Goal: Task Accomplishment & Management: Manage account settings

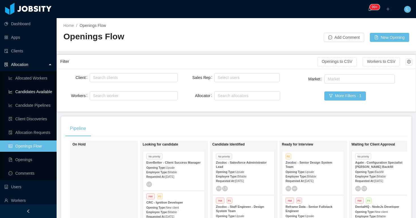
scroll to position [182, 0]
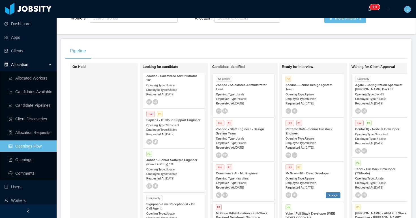
click at [37, 67] on div "Allocation" at bounding box center [28, 64] width 57 height 11
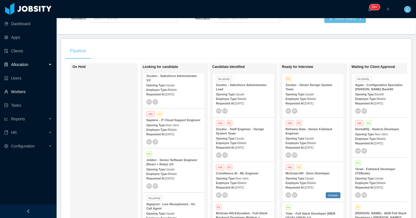
click at [25, 94] on link "Workers" at bounding box center [28, 91] width 48 height 11
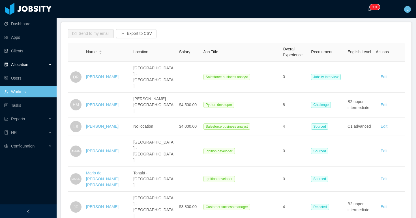
click at [41, 67] on div "Allocation" at bounding box center [28, 64] width 57 height 11
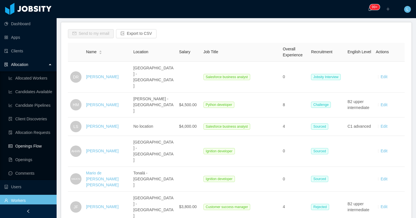
click at [42, 146] on link "Openings Flow" at bounding box center [30, 145] width 44 height 11
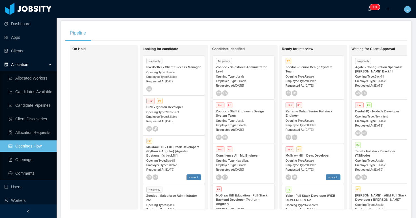
scroll to position [1, 0]
click at [244, 84] on span "Sep 11th, 2025" at bounding box center [239, 85] width 9 height 3
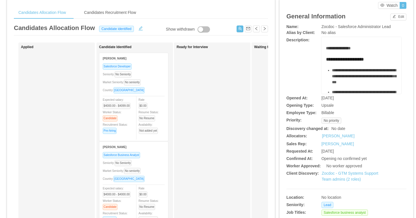
scroll to position [30, 0]
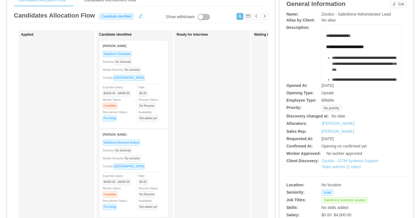
click at [150, 63] on div "Seniority: No Seniority" at bounding box center [134, 62] width 62 height 7
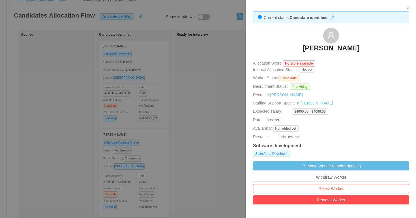
click at [323, 49] on h3 "Andrea Hoyos" at bounding box center [331, 48] width 57 height 9
click at [237, 61] on div at bounding box center [208, 109] width 416 height 218
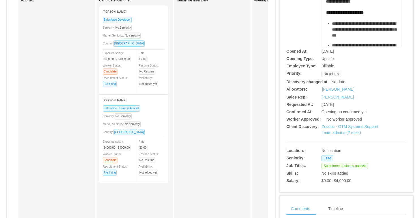
scroll to position [30, 0]
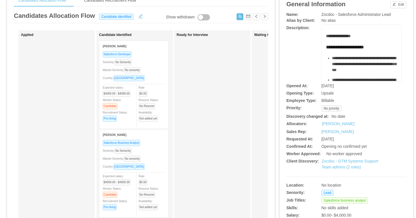
click at [149, 142] on div "Salesforce Business Analyst" at bounding box center [134, 143] width 62 height 7
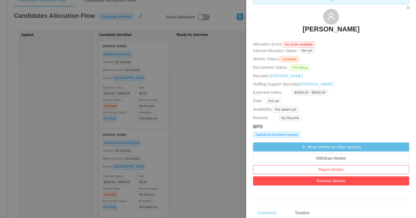
scroll to position [22, 0]
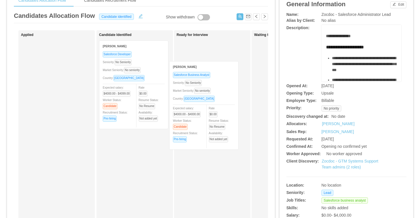
drag, startPoint x: 149, startPoint y: 155, endPoint x: 223, endPoint y: 80, distance: 105.3
click at [222, 81] on div "Applied Candidate Identified Andrea Hoyos Salesforce Developer Seniority: No Se…" at bounding box center [141, 174] width 254 height 288
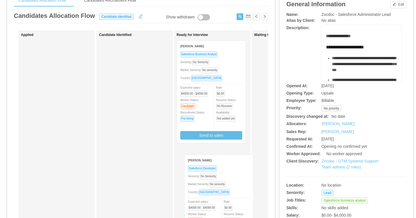
drag, startPoint x: 140, startPoint y: 71, endPoint x: 224, endPoint y: 184, distance: 141.1
click at [225, 185] on div "Applied Candidate Identified Andrea Hoyos Salesforce Developer Seniority: No Se…" at bounding box center [141, 174] width 254 height 288
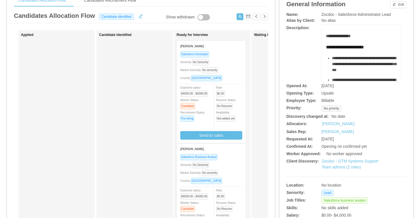
click at [228, 75] on div "Country: Colombia" at bounding box center [211, 78] width 62 height 7
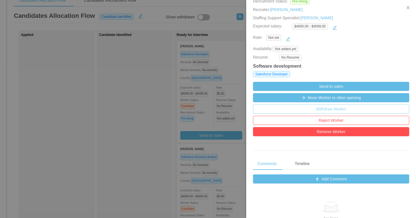
scroll to position [92, 0]
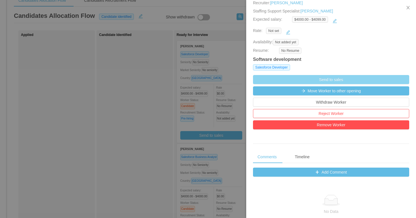
click at [326, 82] on button "Send to sales" at bounding box center [331, 79] width 156 height 9
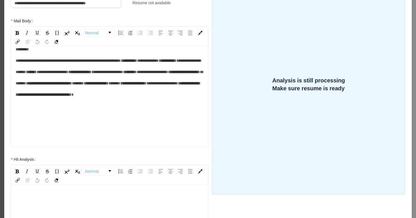
scroll to position [0, 0]
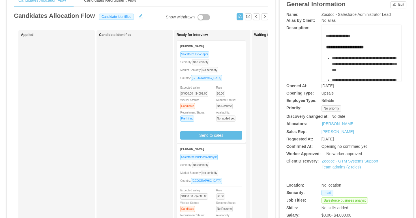
click at [224, 151] on div "Ivan Real" at bounding box center [211, 149] width 62 height 10
click at [229, 165] on div "Seniority: No Seniority" at bounding box center [211, 165] width 62 height 7
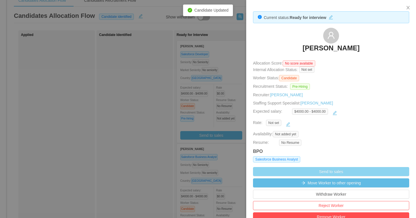
click at [292, 170] on button "Send to sales" at bounding box center [331, 171] width 156 height 9
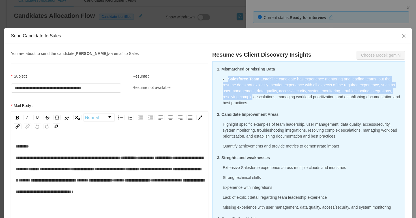
drag, startPoint x: 227, startPoint y: 79, endPoint x: 278, endPoint y: 97, distance: 54.0
click at [278, 97] on li "Salesforce Team Lead : The candidate has experience mentoring and leading teams…" at bounding box center [312, 91] width 178 height 30
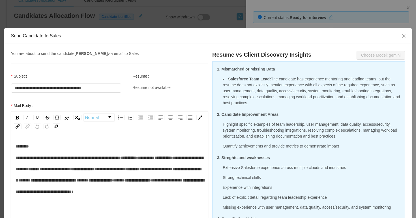
click at [289, 94] on li "Salesforce Team Lead : The candidate has experience mentoring and leading teams…" at bounding box center [312, 91] width 178 height 30
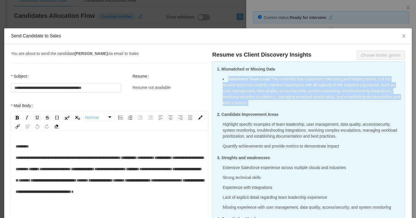
drag, startPoint x: 228, startPoint y: 80, endPoint x: 288, endPoint y: 106, distance: 65.7
click at [288, 106] on li "Salesforce Team Lead : The candidate has experience mentoring and leading teams…" at bounding box center [312, 91] width 178 height 30
copy li "Salesforce Team Lead : The candidate has experience mentoring and leading teams…"
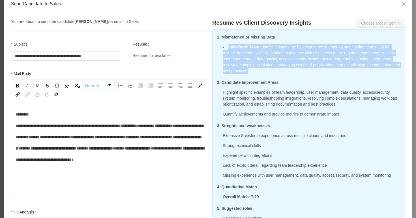
scroll to position [35, 0]
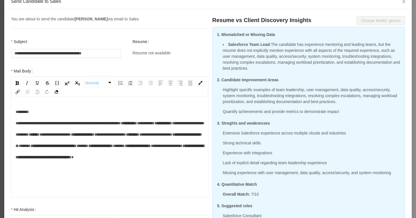
click at [270, 94] on p "Highlight specific examples of team leadership, user management, data quality, …" at bounding box center [312, 96] width 178 height 18
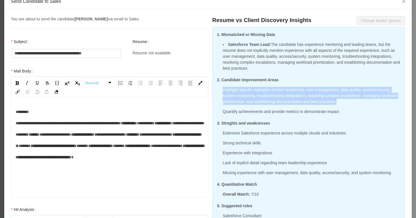
drag, startPoint x: 222, startPoint y: 91, endPoint x: 365, endPoint y: 103, distance: 143.2
click at [365, 103] on div "Highlight specific examples of team leadership, user management, data quality, …" at bounding box center [308, 101] width 183 height 28
copy p "Highlight specific examples of team leadership, user management, data quality, …"
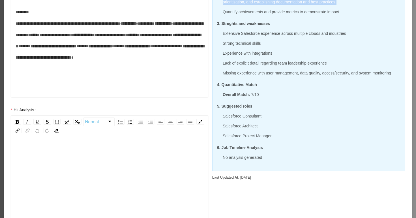
scroll to position [136, 0]
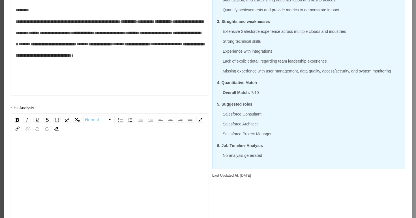
click at [177, 72] on div "**********" at bounding box center [110, 39] width 188 height 68
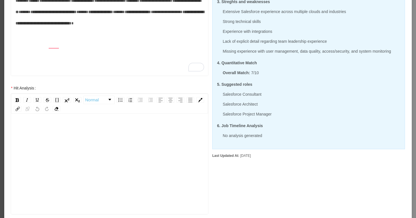
scroll to position [191, 0]
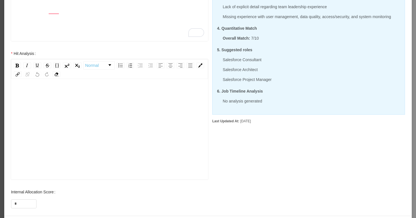
click at [103, 140] on div "rdw-editor" at bounding box center [110, 138] width 188 height 99
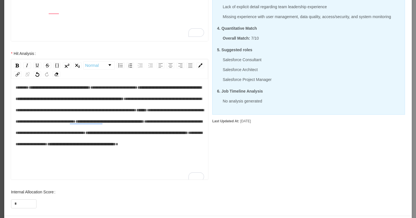
scroll to position [7, 0]
drag, startPoint x: 31, startPoint y: 88, endPoint x: 66, endPoint y: 88, distance: 34.3
click at [66, 88] on span "**********" at bounding box center [59, 88] width 61 height 4
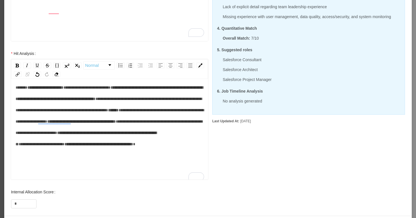
scroll to position [12, 0]
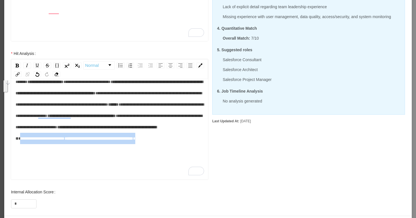
drag, startPoint x: 131, startPoint y: 163, endPoint x: 156, endPoint y: 151, distance: 27.1
click at [156, 144] on div "**********" at bounding box center [110, 110] width 188 height 68
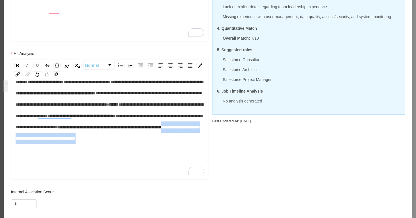
drag, startPoint x: 108, startPoint y: 161, endPoint x: 156, endPoint y: 150, distance: 49.9
click at [156, 144] on div "**********" at bounding box center [110, 110] width 188 height 68
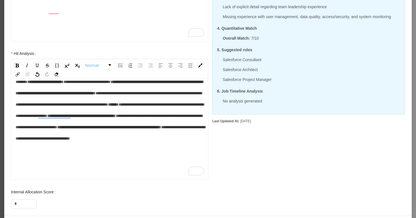
click at [101, 144] on div "**********" at bounding box center [110, 110] width 188 height 68
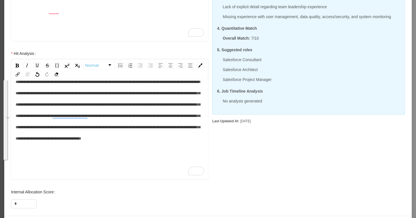
click at [139, 140] on span "**********" at bounding box center [108, 110] width 185 height 61
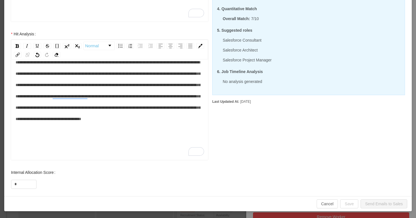
click at [146, 111] on div "**********" at bounding box center [110, 91] width 188 height 68
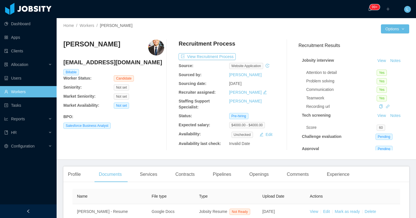
scroll to position [57, 0]
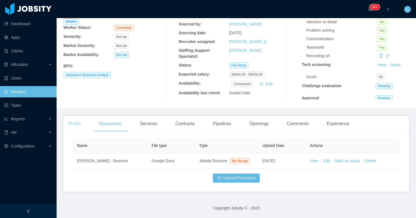
click at [80, 120] on div "Profile" at bounding box center [74, 124] width 22 height 16
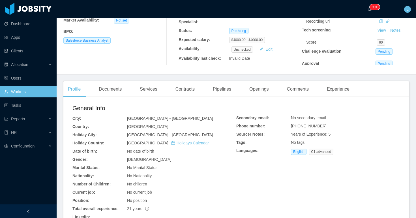
scroll to position [134, 0]
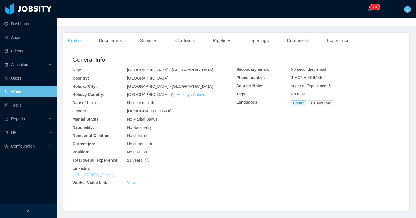
click at [111, 173] on link "https://www.linkedin.com/in/ireal2202" at bounding box center [93, 174] width 42 height 5
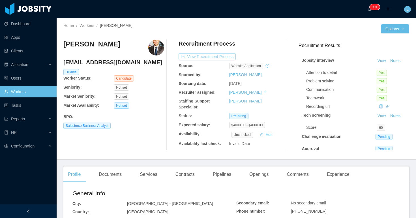
click at [229, 56] on button "View Recruitment Process" at bounding box center [207, 56] width 57 height 7
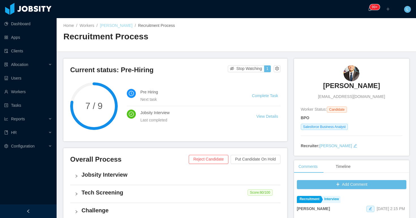
click at [105, 27] on link "Ivan Real" at bounding box center [116, 25] width 33 height 5
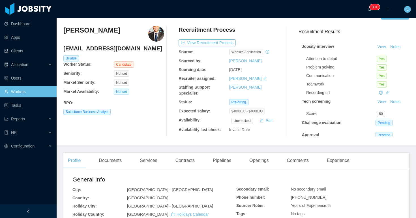
scroll to position [14, 0]
click at [113, 157] on div "Documents" at bounding box center [110, 160] width 32 height 16
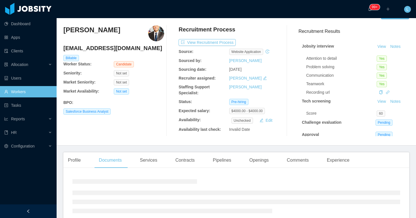
scroll to position [49, 0]
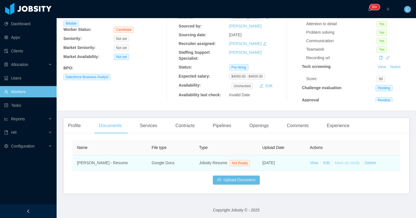
click at [339, 165] on link "Mark as ready" at bounding box center [347, 163] width 25 height 5
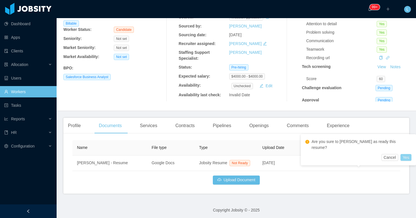
click at [401, 154] on button "Yes" at bounding box center [406, 157] width 11 height 7
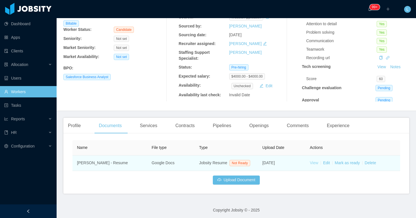
click at [312, 165] on link "View" at bounding box center [314, 163] width 8 height 5
click at [341, 165] on link "Mark as ready" at bounding box center [347, 163] width 25 height 5
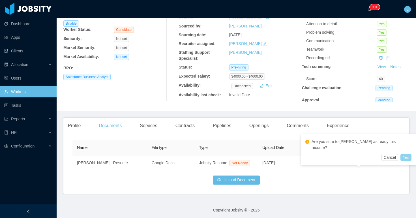
click at [401, 154] on button "Yes" at bounding box center [406, 157] width 11 height 7
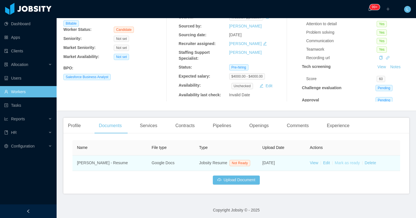
click at [341, 165] on link "Mark as ready" at bounding box center [347, 163] width 25 height 5
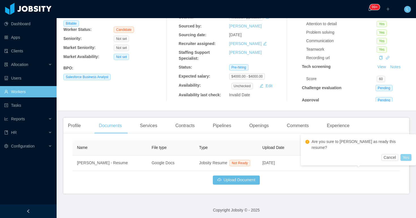
click at [401, 154] on button "Yes" at bounding box center [406, 157] width 11 height 7
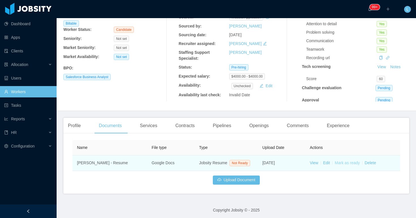
click at [344, 165] on link "Mark as ready" at bounding box center [347, 163] width 25 height 5
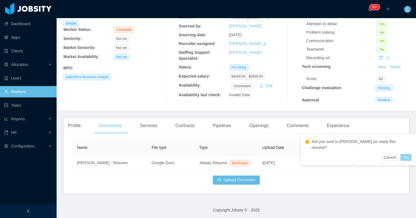
click at [401, 154] on button "Yes" at bounding box center [406, 157] width 11 height 7
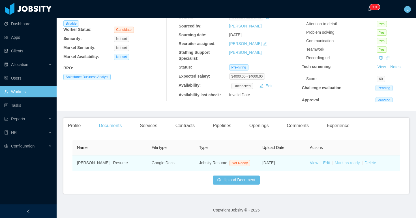
click at [347, 165] on link "Mark as ready" at bounding box center [347, 163] width 25 height 5
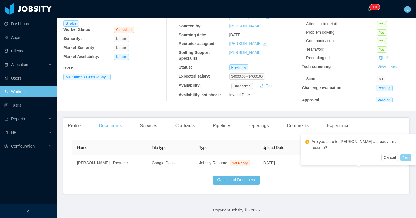
click at [401, 154] on button "Yes" at bounding box center [406, 157] width 11 height 7
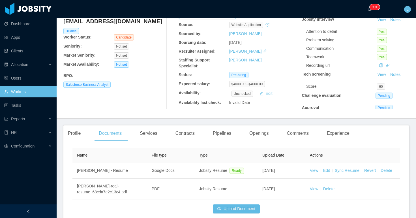
scroll to position [0, 0]
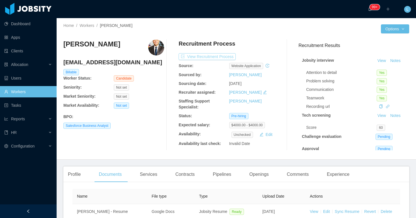
click at [210, 57] on button "View Recruitment Process" at bounding box center [207, 56] width 57 height 7
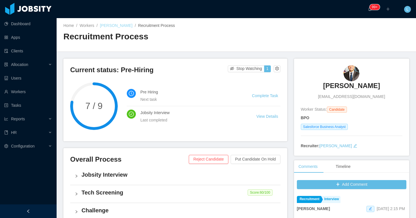
click at [111, 24] on link "Ivan Real" at bounding box center [116, 25] width 33 height 5
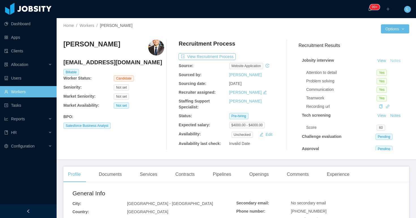
click at [400, 61] on button "Notes" at bounding box center [395, 60] width 15 height 7
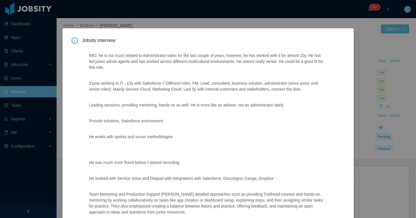
drag, startPoint x: 177, startPoint y: 175, endPoint x: 85, endPoint y: 54, distance: 153.0
click at [85, 54] on div "IMO: he is not much related to Administrator tasks for the last couple of years…" at bounding box center [207, 185] width 251 height 279
copy div "IMO: he is not much related to Administrator tasks for the last couple of years…"
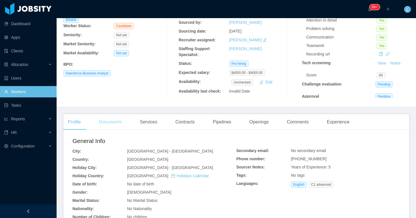
click at [117, 124] on div "Documents" at bounding box center [110, 122] width 32 height 16
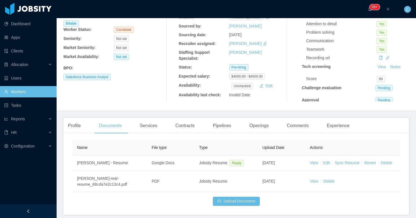
scroll to position [72, 0]
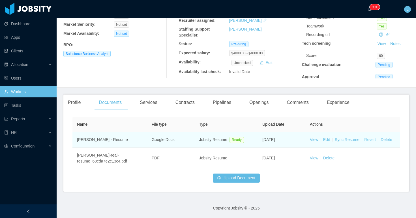
click at [372, 141] on link "Revert" at bounding box center [370, 139] width 12 height 5
drag, startPoint x: 397, startPoint y: 125, endPoint x: 373, endPoint y: 142, distance: 29.6
click at [376, 142] on body "Dashboard Apps Clients Allocation Users Workers Tasks Reports HR Configuration …" at bounding box center [208, 109] width 416 height 218
click at [327, 139] on link "Edit" at bounding box center [326, 139] width 7 height 5
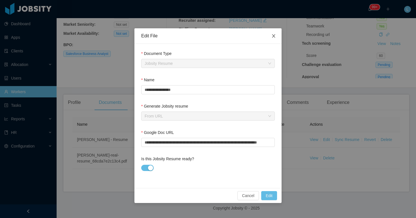
click at [272, 40] on span "Close" at bounding box center [274, 36] width 16 height 16
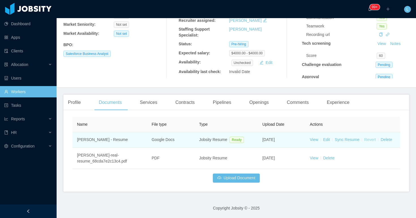
click at [372, 139] on link "Revert" at bounding box center [370, 139] width 12 height 5
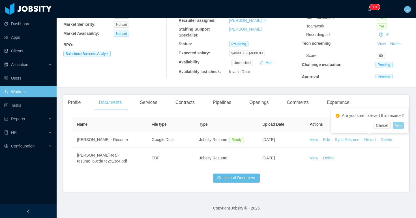
click at [401, 127] on button "Yes" at bounding box center [398, 125] width 11 height 7
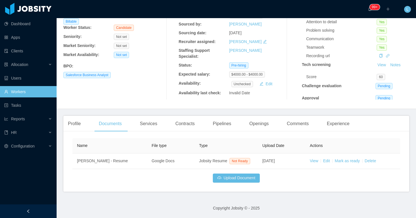
scroll to position [57, 0]
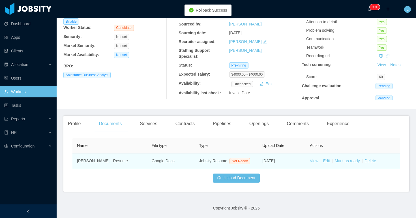
click at [314, 159] on link "View" at bounding box center [314, 161] width 8 height 5
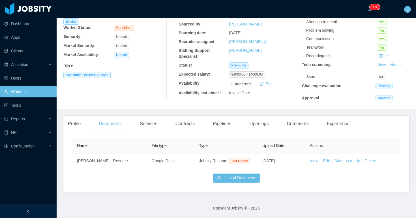
scroll to position [0, 0]
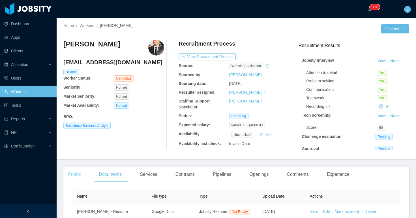
click at [84, 174] on div "Profile" at bounding box center [74, 174] width 22 height 16
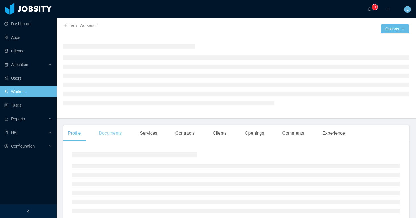
click at [123, 136] on main "Home / Workers / / Options Profile Documents Services Contracts Clients Opening…" at bounding box center [237, 118] width 360 height 200
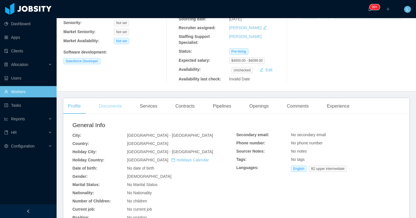
click at [119, 113] on div "Documents" at bounding box center [110, 106] width 32 height 16
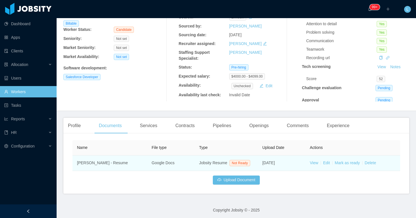
scroll to position [57, 0]
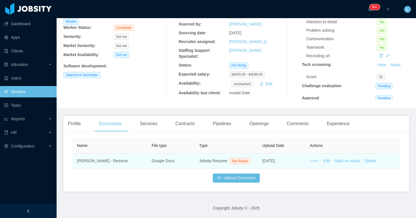
click at [315, 159] on link "View" at bounding box center [314, 161] width 8 height 5
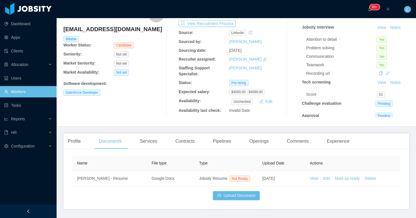
scroll to position [0, 0]
